Goal: Information Seeking & Learning: Learn about a topic

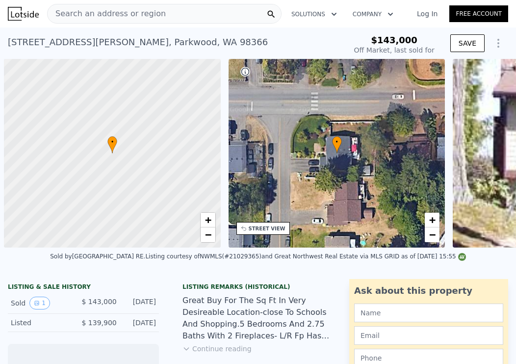
scroll to position [0, 4]
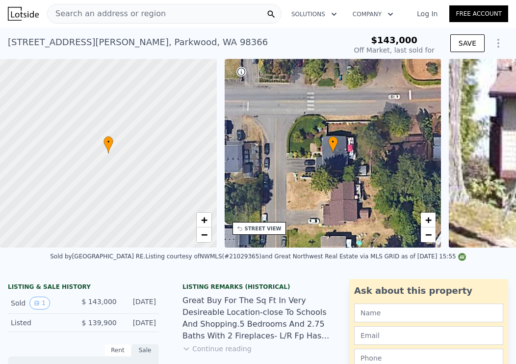
type input "-$ 154,942"
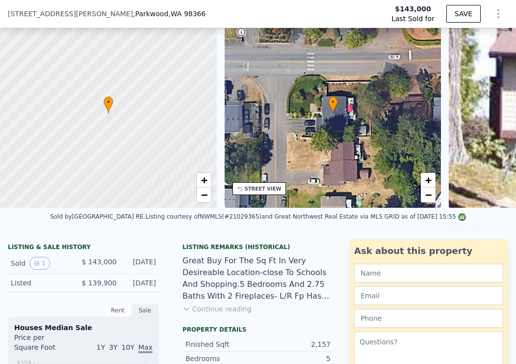
scroll to position [47, 0]
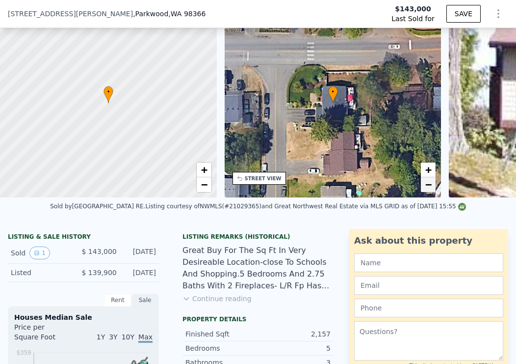
click at [430, 186] on span "−" at bounding box center [429, 184] width 6 height 12
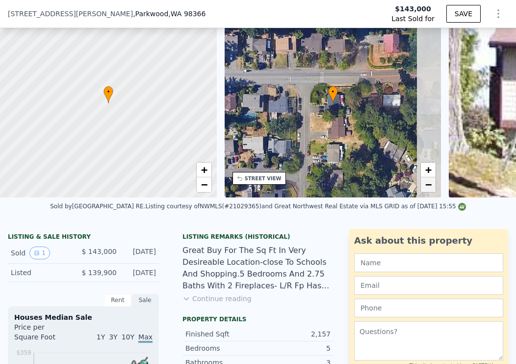
click at [429, 187] on span "−" at bounding box center [429, 184] width 6 height 12
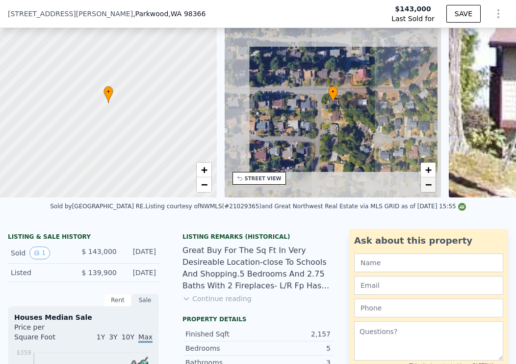
click at [429, 187] on span "−" at bounding box center [429, 184] width 6 height 12
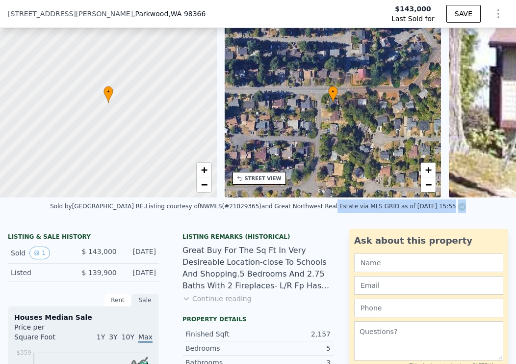
drag, startPoint x: 415, startPoint y: 226, endPoint x: 332, endPoint y: 219, distance: 83.2
click at [332, 219] on div "Sold by Coldwell Banker Park Shore RE . Listing courtesy of NWMLS (#21029365) a…" at bounding box center [258, 209] width 516 height 24
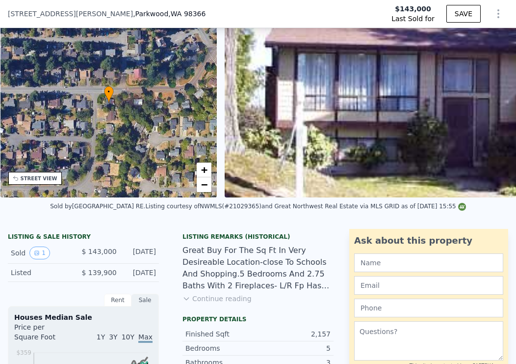
click at [321, 221] on div "Sold by Coldwell Banker Park Shore RE . Listing courtesy of NWMLS (#21029365) a…" at bounding box center [258, 209] width 516 height 24
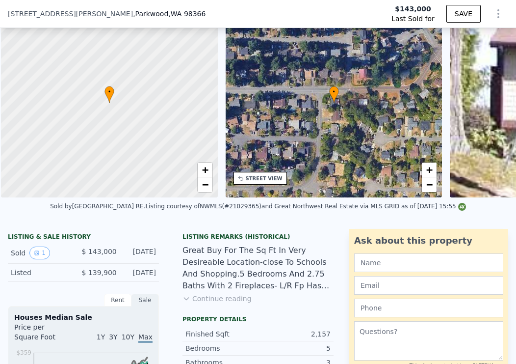
scroll to position [0, 4]
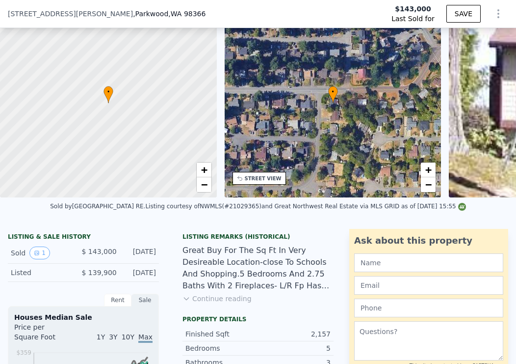
click at [115, 221] on div "Sold by Coldwell Banker Park Shore RE . Listing courtesy of NWMLS (#21029365) a…" at bounding box center [258, 209] width 516 height 24
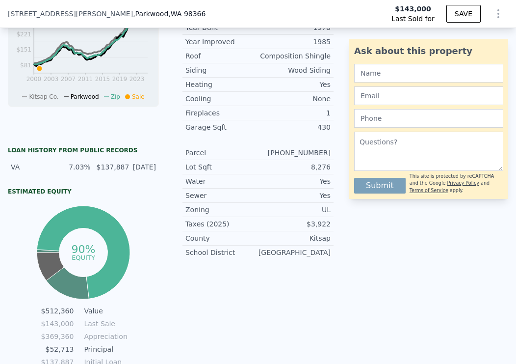
scroll to position [229, 0]
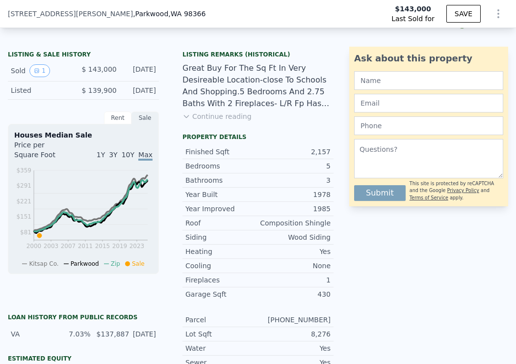
click at [229, 121] on button "Continue reading" at bounding box center [217, 116] width 69 height 10
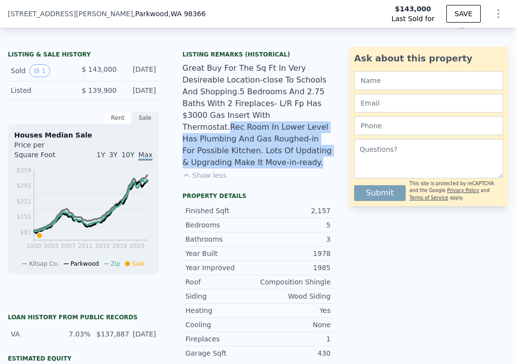
drag, startPoint x: 264, startPoint y: 124, endPoint x: 308, endPoint y: 166, distance: 60.7
click at [308, 166] on div "Great Buy For The Sq Ft In Very Desireable Location-close To Schools And Shoppi…" at bounding box center [258, 115] width 151 height 106
drag, startPoint x: 307, startPoint y: 167, endPoint x: 234, endPoint y: 165, distance: 73.1
click at [307, 167] on div "Great Buy For The Sq Ft In Very Desireable Location-close To Schools And Shoppi…" at bounding box center [258, 115] width 151 height 106
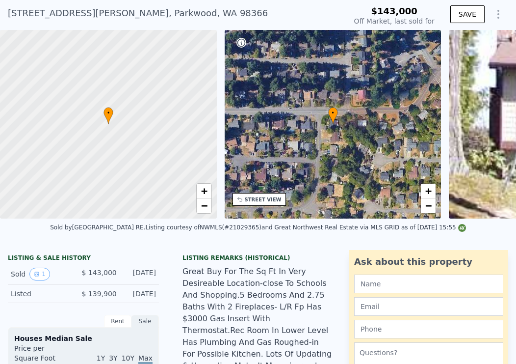
scroll to position [3, 0]
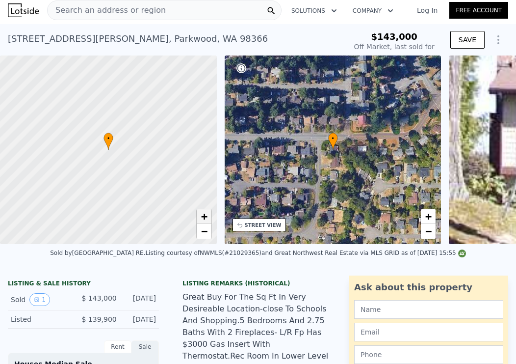
click at [206, 214] on span "+" at bounding box center [204, 216] width 6 height 12
drag, startPoint x: 110, startPoint y: 148, endPoint x: 176, endPoint y: 185, distance: 75.4
click at [153, 171] on icon at bounding box center [148, 162] width 10 height 17
click at [205, 217] on span "+" at bounding box center [204, 216] width 6 height 12
click at [204, 217] on span "+" at bounding box center [204, 216] width 6 height 12
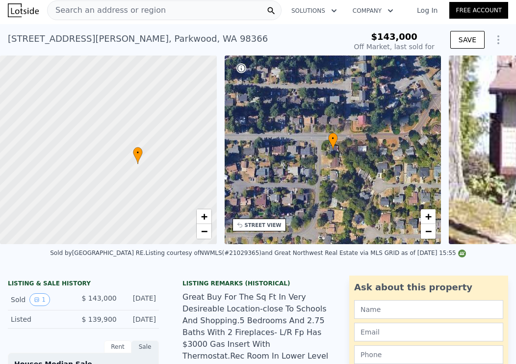
drag, startPoint x: 141, startPoint y: 160, endPoint x: 93, endPoint y: 137, distance: 52.9
click at [93, 137] on div at bounding box center [108, 149] width 260 height 226
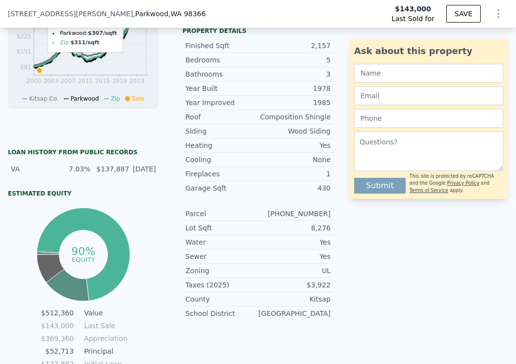
scroll to position [49, 0]
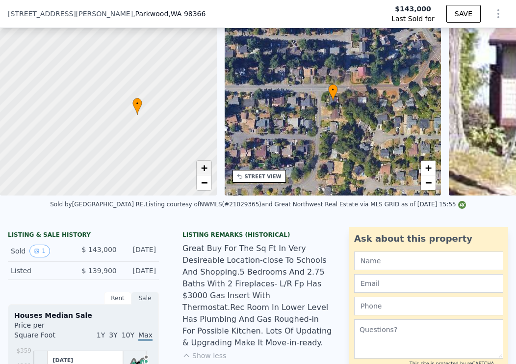
click at [203, 168] on span "+" at bounding box center [204, 167] width 6 height 12
click at [205, 182] on span "−" at bounding box center [204, 182] width 6 height 12
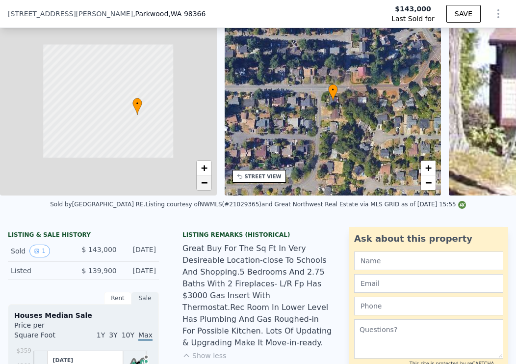
click at [205, 182] on span "−" at bounding box center [204, 182] width 6 height 12
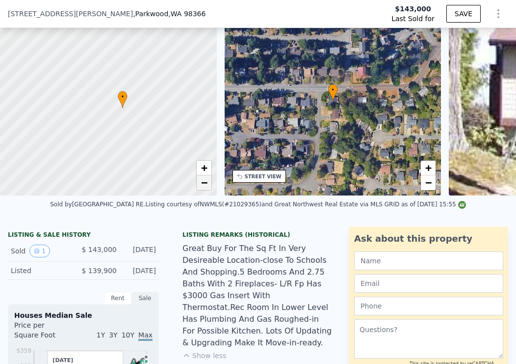
click at [205, 182] on span "−" at bounding box center [204, 182] width 6 height 12
click at [209, 183] on link "−" at bounding box center [204, 182] width 15 height 15
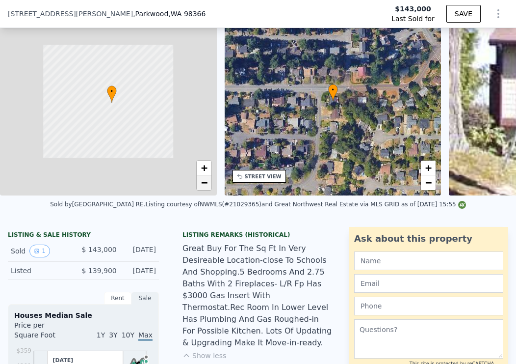
click at [209, 183] on link "−" at bounding box center [204, 182] width 15 height 15
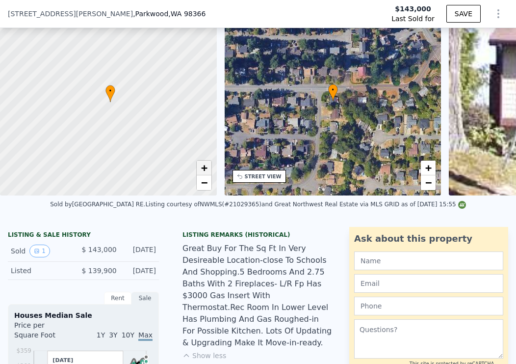
click at [204, 167] on span "+" at bounding box center [204, 167] width 6 height 12
drag, startPoint x: 116, startPoint y: 110, endPoint x: 125, endPoint y: 129, distance: 21.3
click at [125, 129] on div at bounding box center [108, 101] width 260 height 226
click at [203, 165] on span "+" at bounding box center [204, 167] width 6 height 12
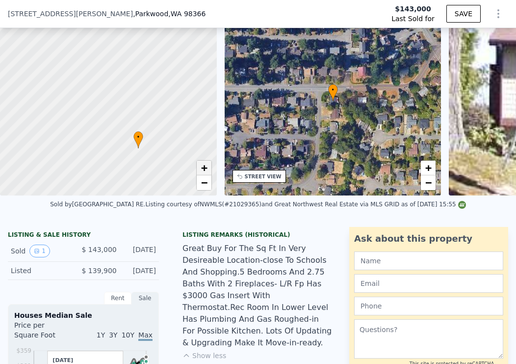
click at [203, 165] on span "+" at bounding box center [204, 167] width 6 height 12
drag, startPoint x: 173, startPoint y: 161, endPoint x: 157, endPoint y: 137, distance: 28.7
click at [148, 123] on div at bounding box center [108, 101] width 260 height 226
click at [206, 165] on span "+" at bounding box center [204, 167] width 6 height 12
drag, startPoint x: 167, startPoint y: 163, endPoint x: 133, endPoint y: 91, distance: 79.5
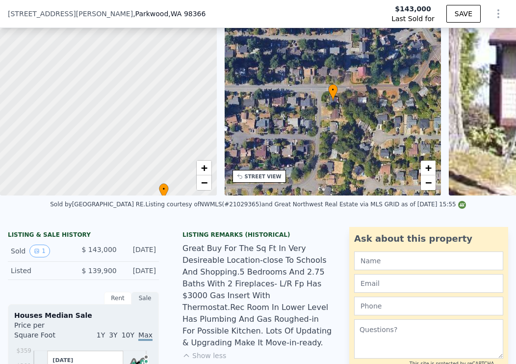
click at [132, 90] on div at bounding box center [101, 92] width 260 height 226
click at [209, 169] on link "+" at bounding box center [204, 167] width 15 height 15
drag, startPoint x: 172, startPoint y: 160, endPoint x: 144, endPoint y: 103, distance: 63.4
click at [144, 103] on div at bounding box center [108, 101] width 260 height 226
drag, startPoint x: 67, startPoint y: 94, endPoint x: 206, endPoint y: 171, distance: 158.4
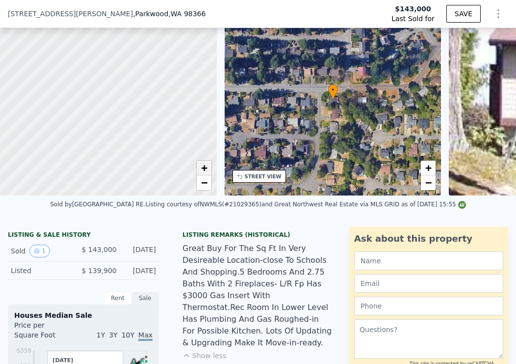
click at [211, 175] on div "• + −" at bounding box center [108, 101] width 217 height 188
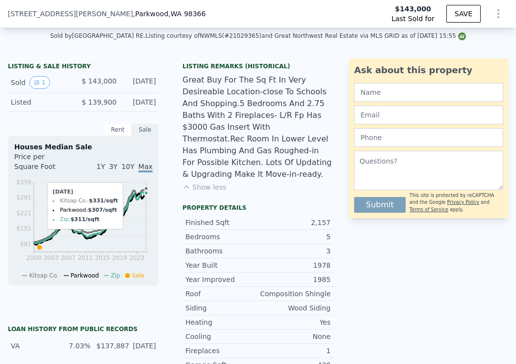
scroll to position [0, 0]
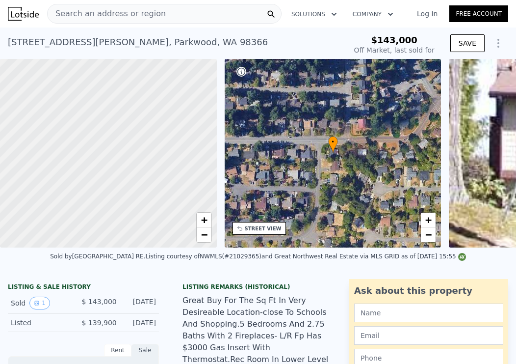
drag, startPoint x: 163, startPoint y: 182, endPoint x: 122, endPoint y: 140, distance: 58.7
click at [119, 133] on div at bounding box center [108, 153] width 260 height 226
drag, startPoint x: 137, startPoint y: 168, endPoint x: 135, endPoint y: 182, distance: 13.9
click at [99, 164] on div at bounding box center [108, 153] width 260 height 226
click at [208, 236] on link "−" at bounding box center [204, 234] width 15 height 15
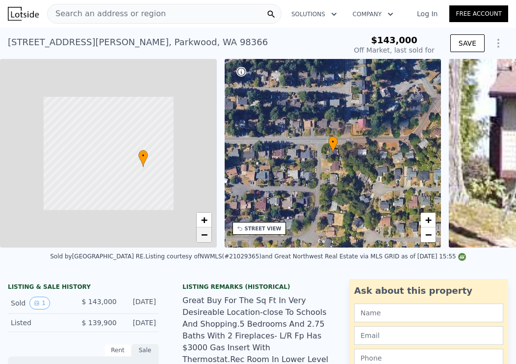
click at [208, 236] on link "−" at bounding box center [204, 234] width 15 height 15
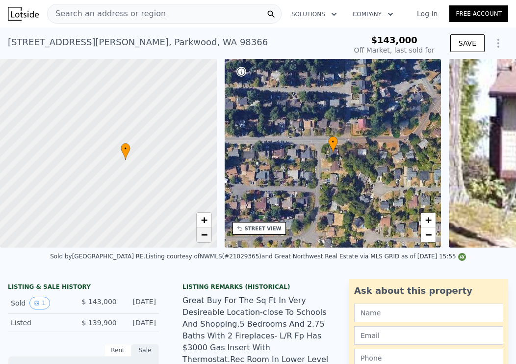
click at [207, 237] on link "−" at bounding box center [204, 234] width 15 height 15
drag, startPoint x: 155, startPoint y: 121, endPoint x: 147, endPoint y: 184, distance: 63.4
click at [160, 151] on div at bounding box center [108, 153] width 260 height 226
drag, startPoint x: 135, startPoint y: 216, endPoint x: 123, endPoint y: 138, distance: 79.5
click at [129, 120] on div at bounding box center [108, 153] width 260 height 226
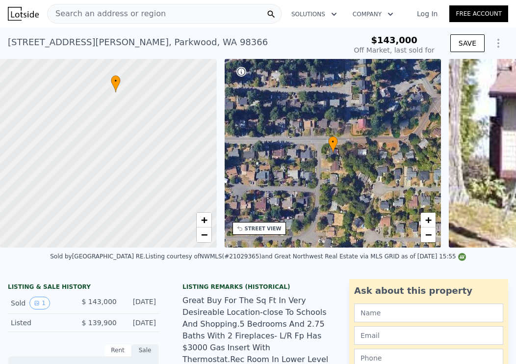
click at [122, 139] on div at bounding box center [108, 153] width 260 height 226
drag, startPoint x: 121, startPoint y: 149, endPoint x: 54, endPoint y: 151, distance: 66.3
click at [52, 148] on div at bounding box center [106, 153] width 260 height 226
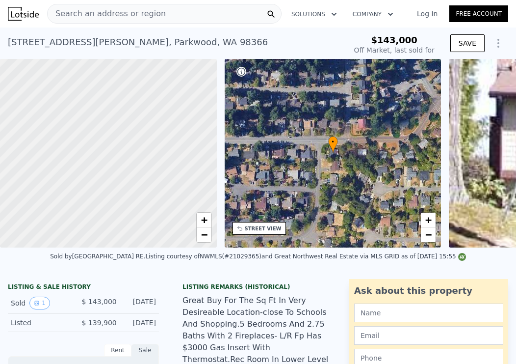
drag, startPoint x: 125, startPoint y: 162, endPoint x: 164, endPoint y: 104, distance: 70.5
click at [164, 104] on div at bounding box center [108, 153] width 260 height 226
drag, startPoint x: 142, startPoint y: 195, endPoint x: 141, endPoint y: 216, distance: 21.6
click at [142, 217] on div at bounding box center [108, 155] width 260 height 226
click at [203, 239] on span "−" at bounding box center [204, 234] width 6 height 12
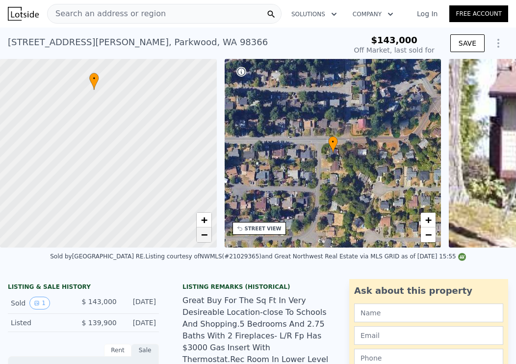
click at [203, 239] on span "−" at bounding box center [204, 234] width 6 height 12
